Goal: Information Seeking & Learning: Learn about a topic

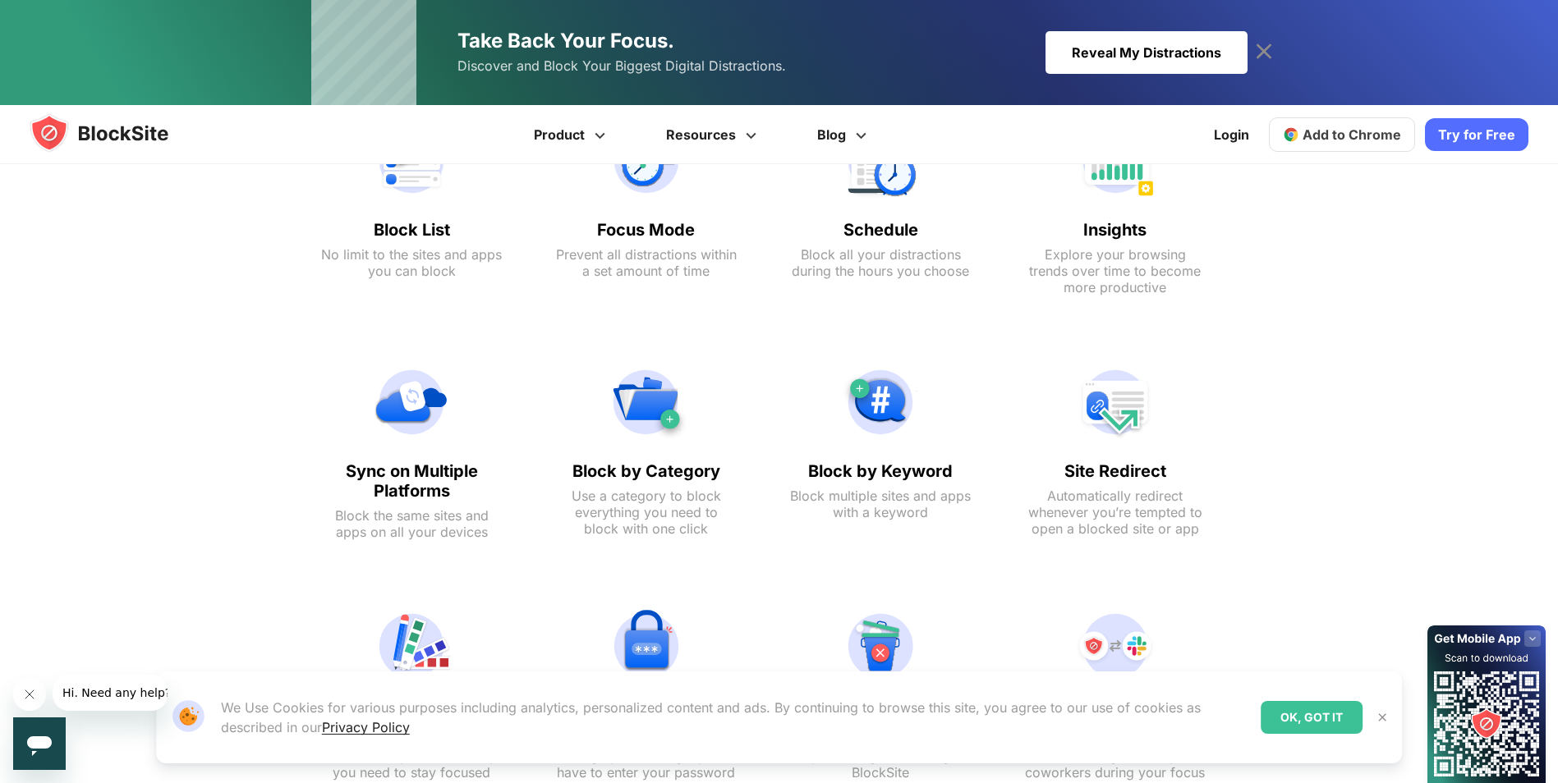
scroll to position [898, 0]
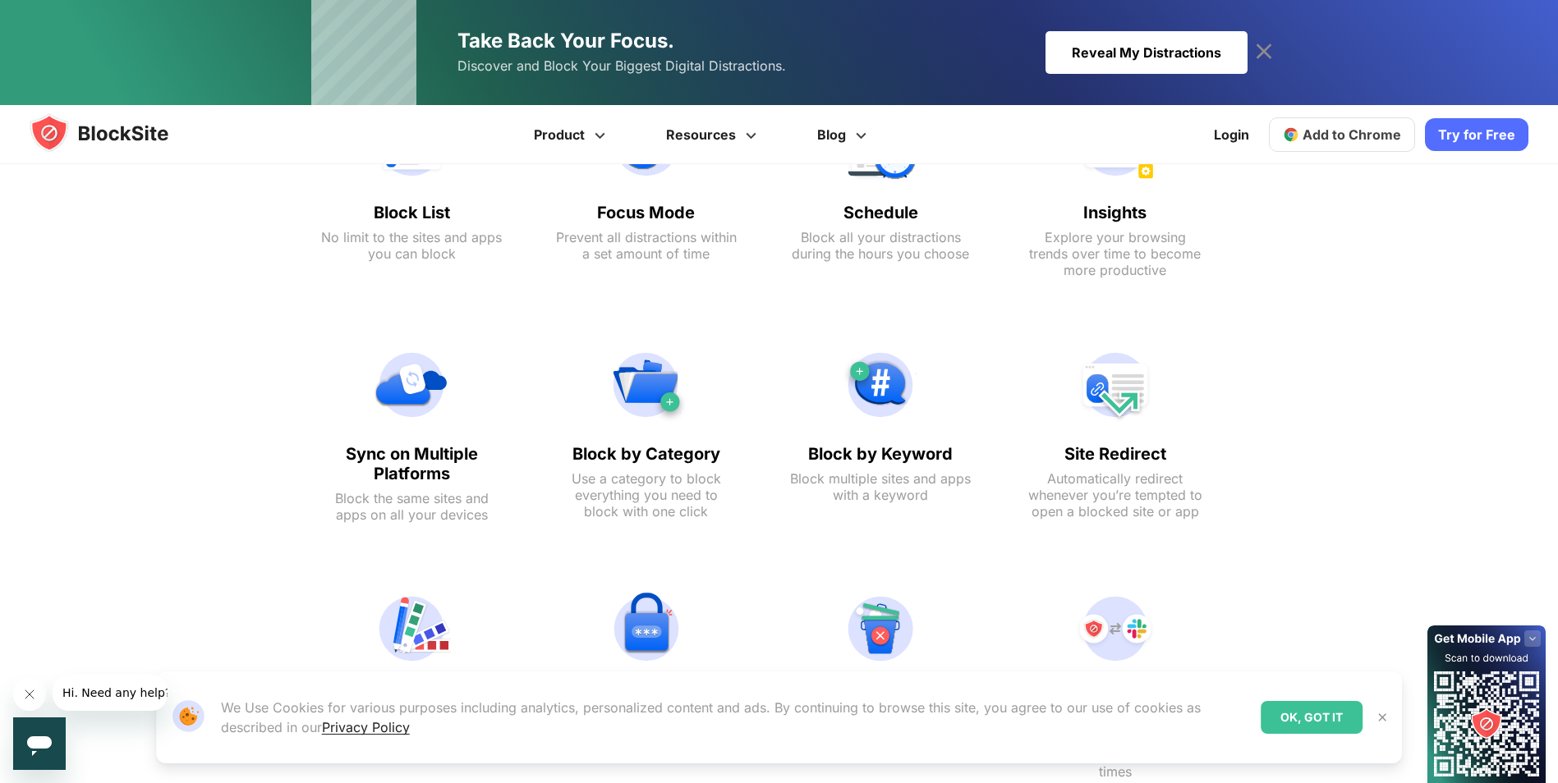
click at [1010, 445] on div "Site Redirect Automatically redirect whenever you’re tempted to open a blocked …" at bounding box center [1116, 434] width 214 height 223
click at [1094, 385] on img at bounding box center [1115, 385] width 181 height 79
click at [1091, 383] on img at bounding box center [1115, 385] width 181 height 79
click at [1095, 388] on img at bounding box center [1115, 385] width 181 height 79
click at [1119, 446] on text "Site Redirect" at bounding box center [1115, 454] width 181 height 20
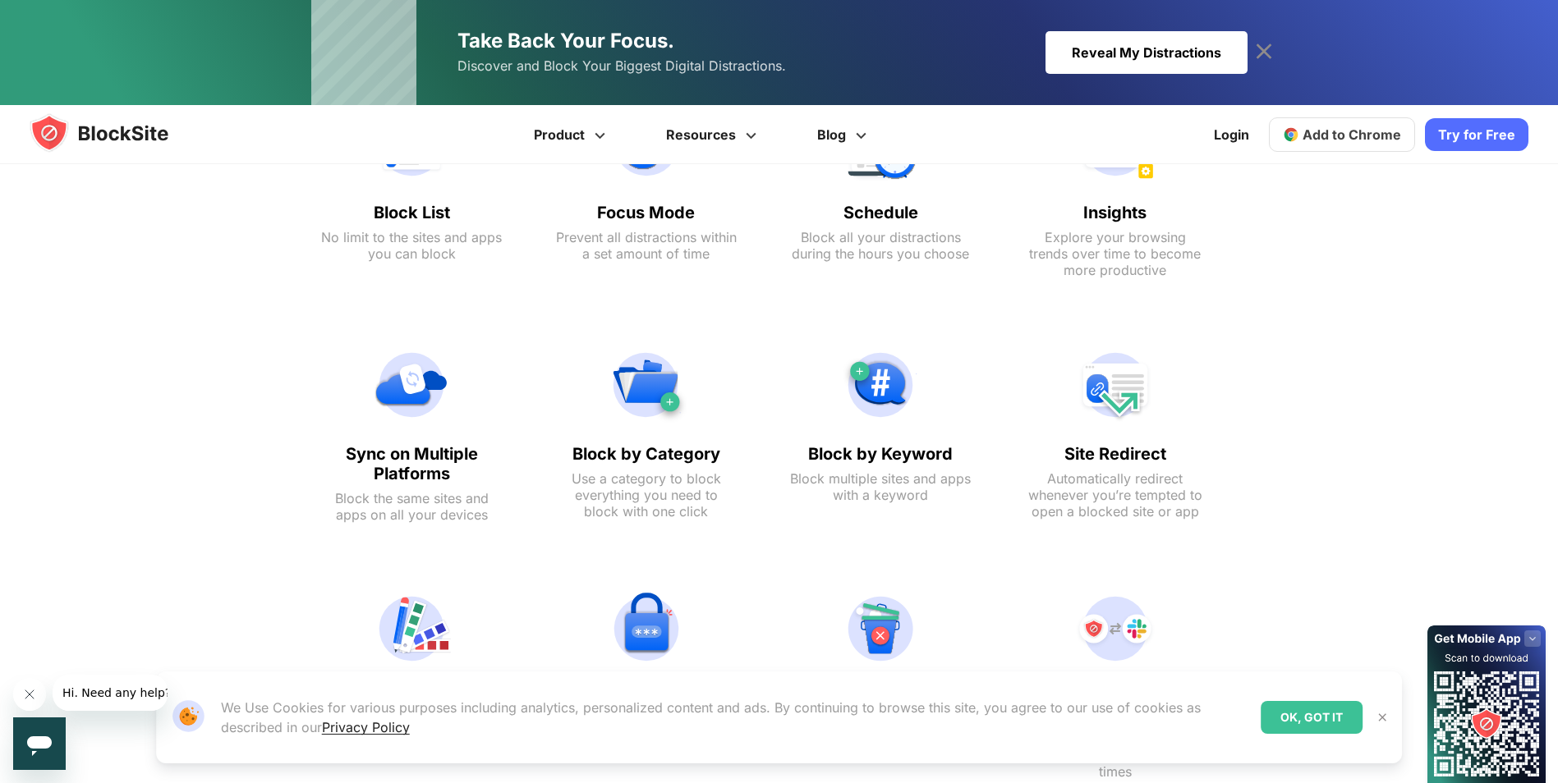
click at [1241, 219] on div "Your Productivity Tools Check the features BlockSite offers to help improve you…" at bounding box center [763, 378] width 1558 height 1007
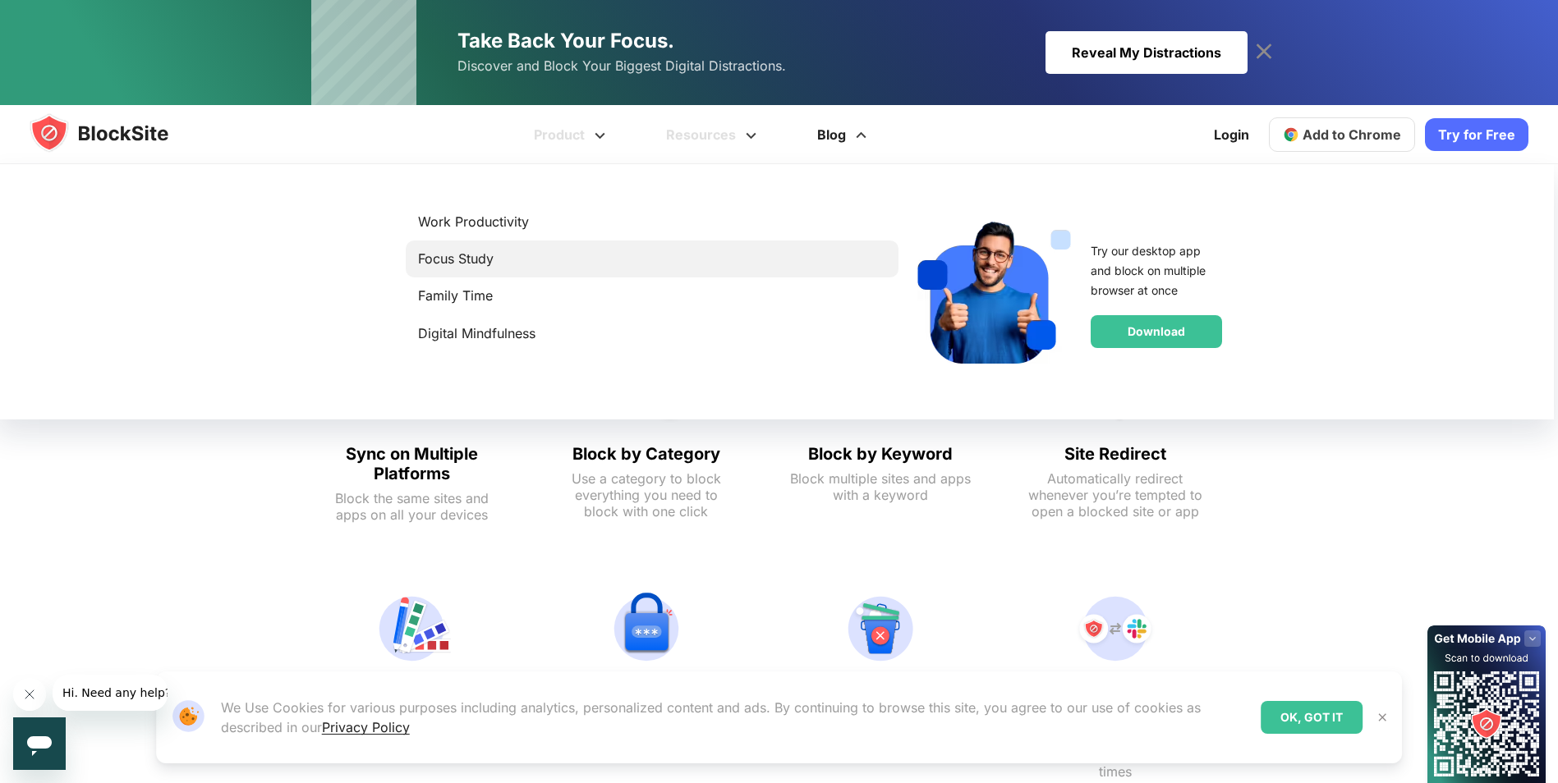
click at [471, 265] on link "Focus Study" at bounding box center [652, 259] width 468 height 22
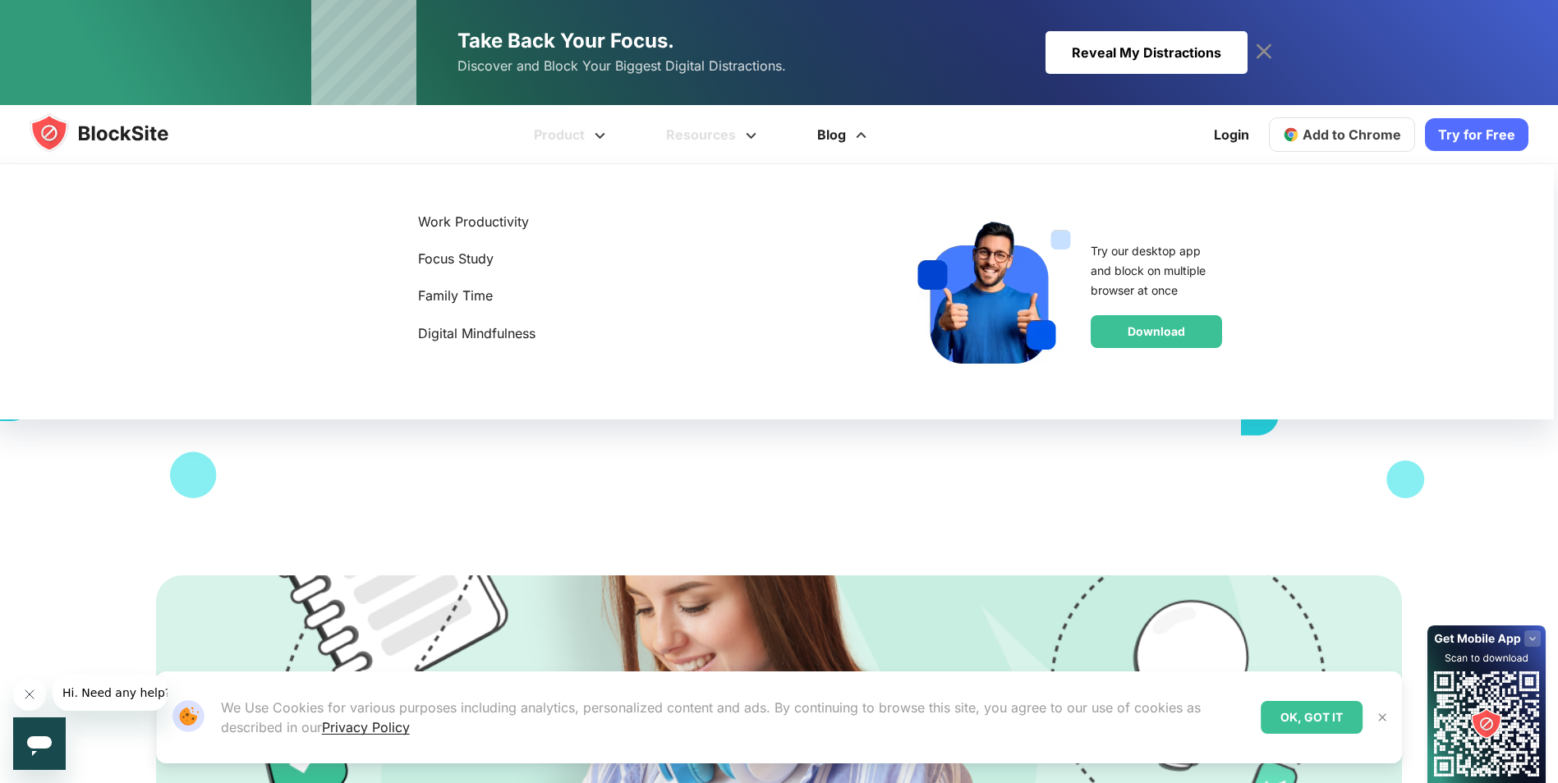
click at [854, 136] on span at bounding box center [861, 130] width 21 height 20
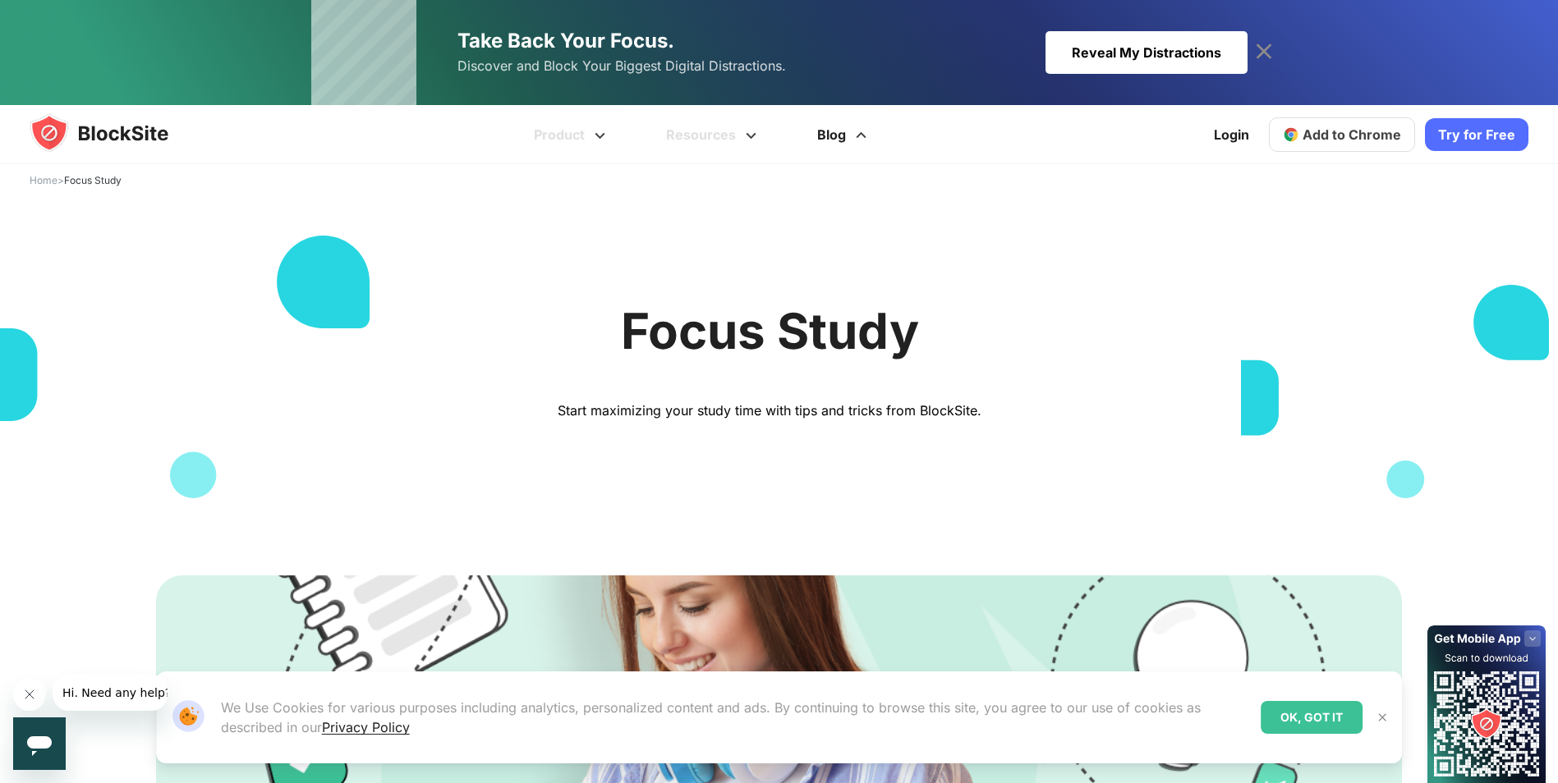
click at [848, 133] on link "Blog" at bounding box center [844, 134] width 110 height 59
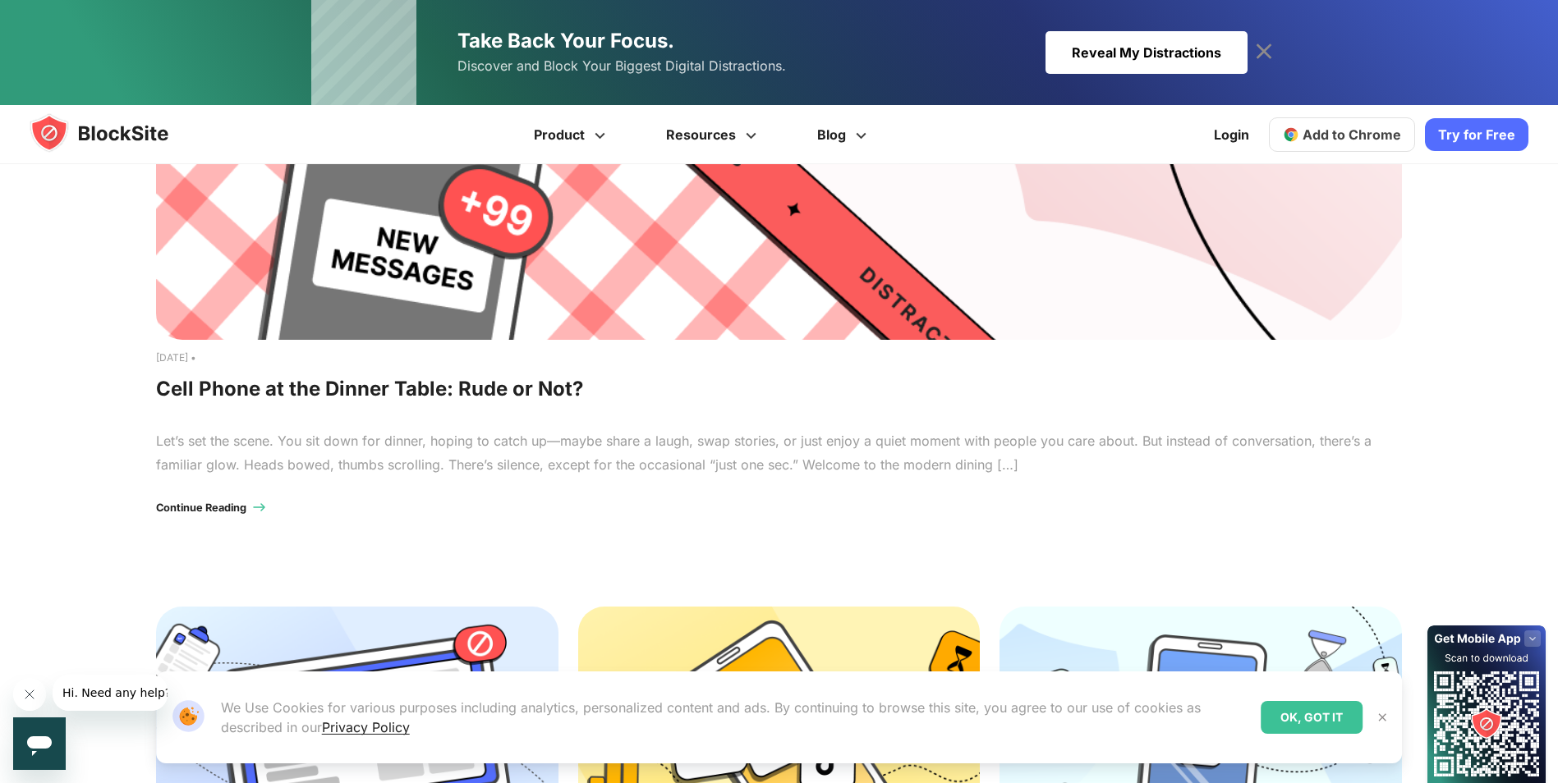
scroll to position [82, 0]
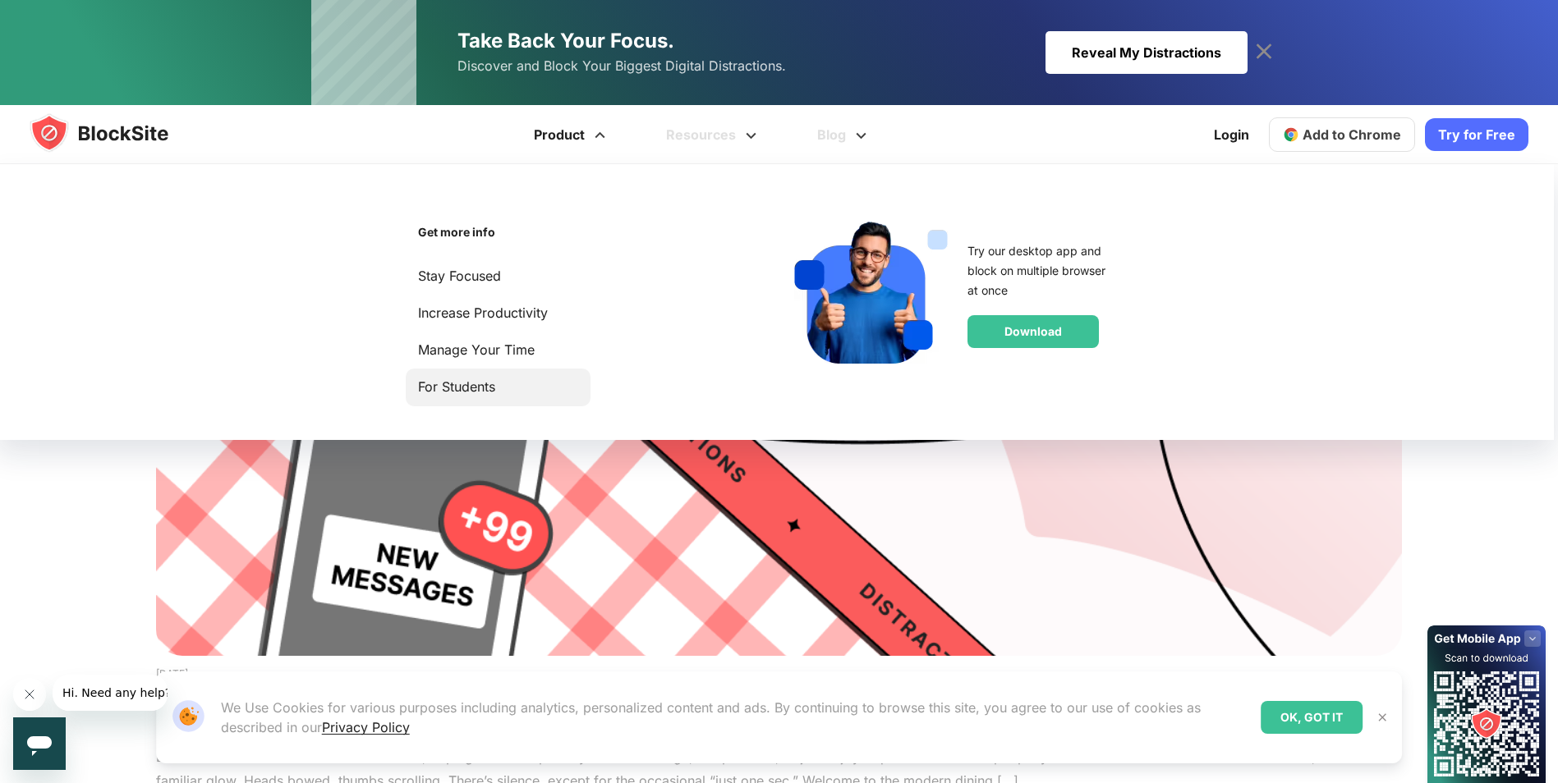
click at [564, 397] on link "For Students" at bounding box center [498, 387] width 160 height 22
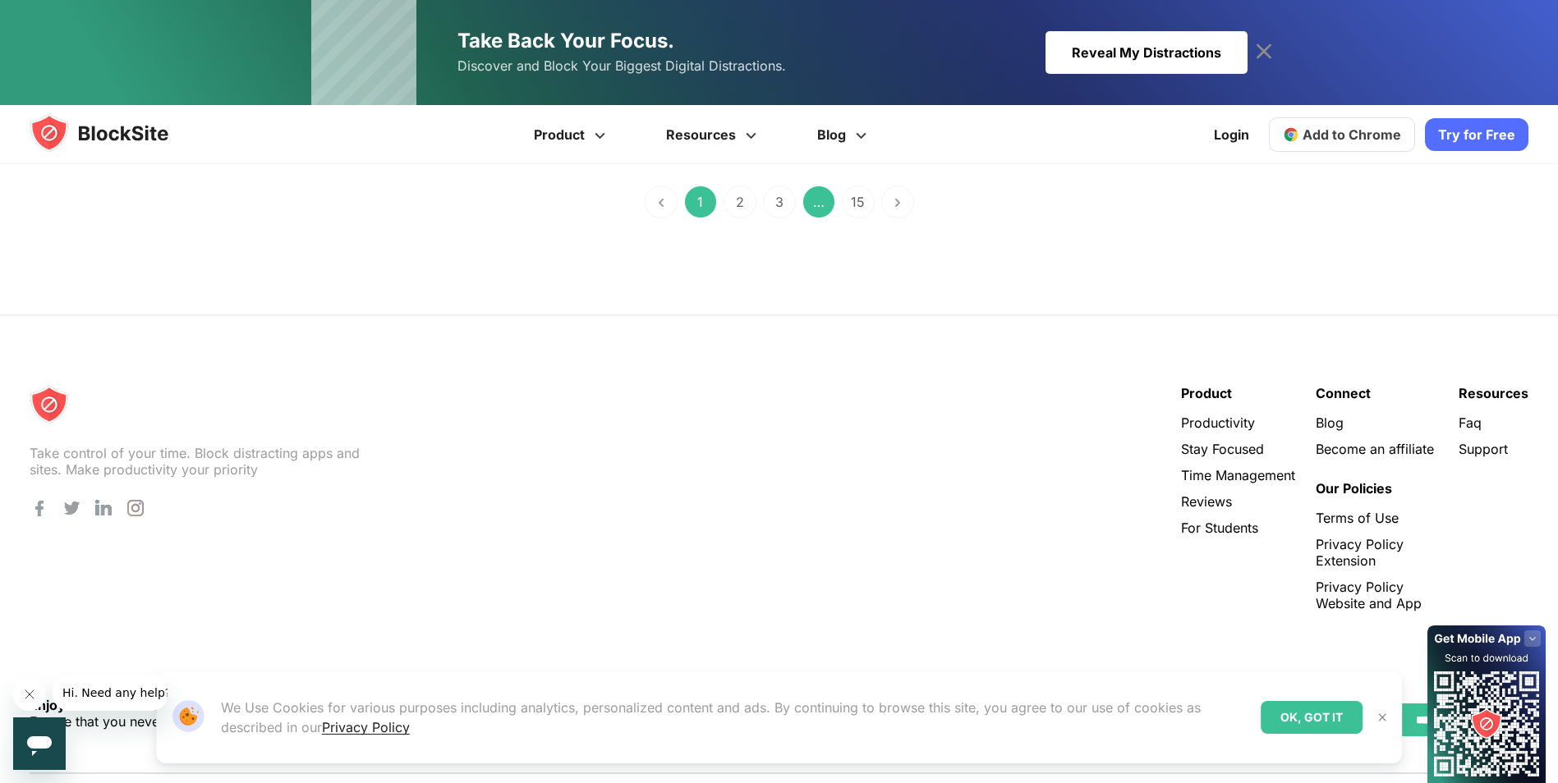
scroll to position [2024, 0]
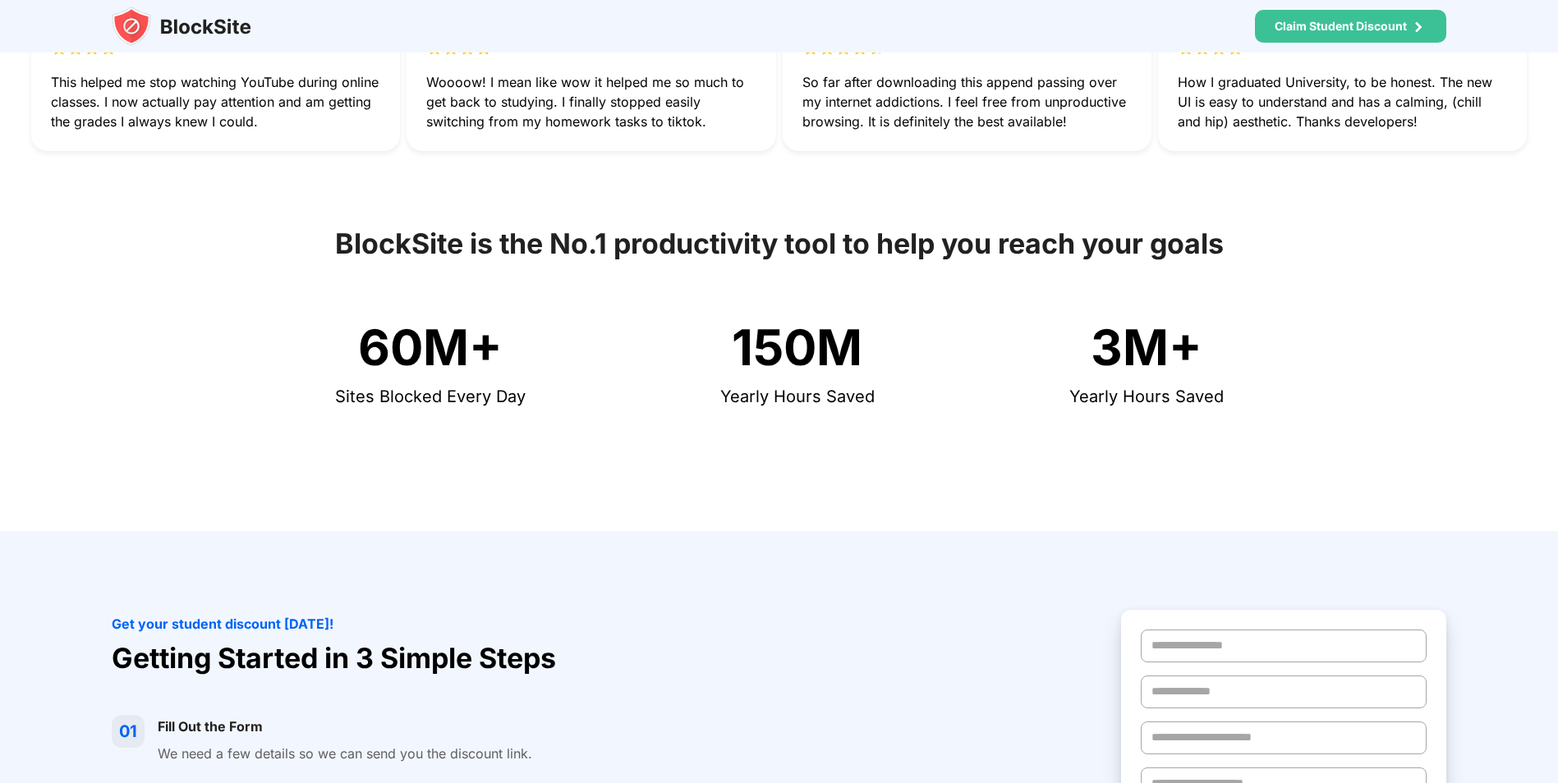
scroll to position [739, 0]
